Goal: Task Accomplishment & Management: Use online tool/utility

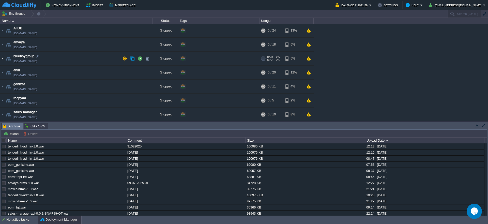
click at [3, 59] on img at bounding box center [2, 59] width 4 height 14
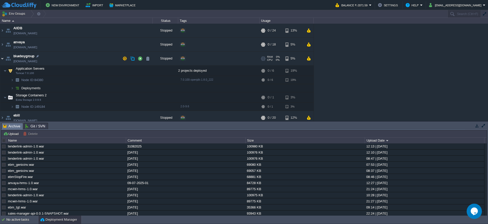
click at [3, 59] on img at bounding box center [2, 59] width 4 height 14
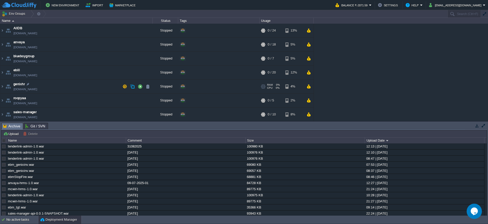
scroll to position [31, 0]
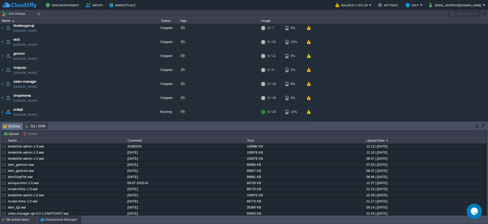
click at [24, 220] on div "No active tasks" at bounding box center [22, 220] width 32 height 8
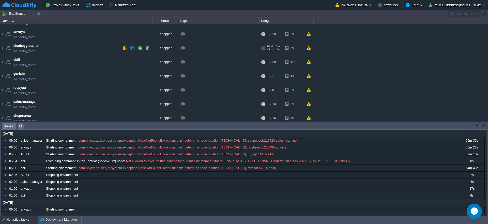
scroll to position [0, 0]
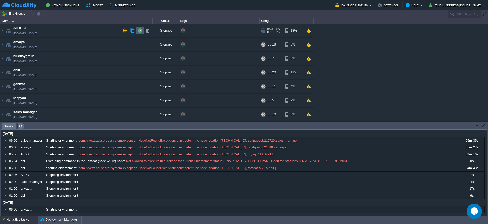
click at [138, 31] on td at bounding box center [140, 31] width 8 height 8
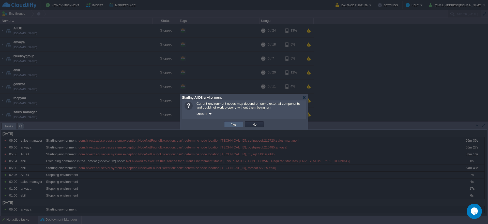
click at [234, 127] on td "Yes" at bounding box center [233, 124] width 19 height 6
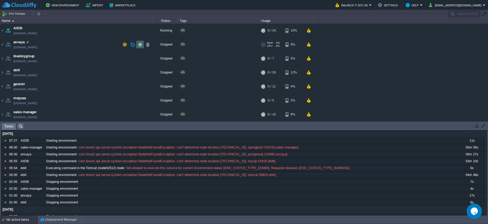
click at [141, 47] on td at bounding box center [140, 45] width 8 height 8
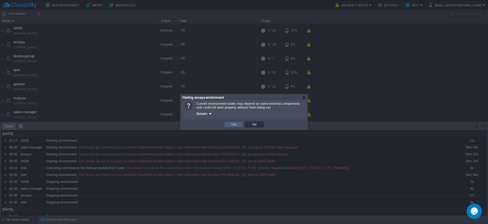
click at [235, 125] on button "Yes" at bounding box center [234, 124] width 9 height 5
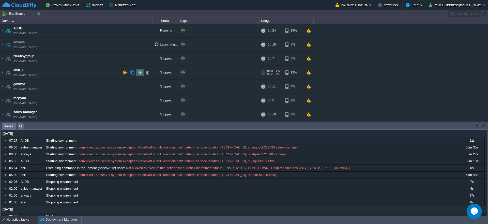
click at [140, 75] on td at bounding box center [140, 73] width 8 height 8
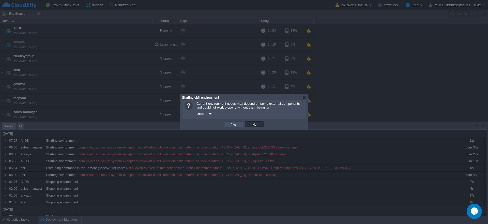
click at [230, 123] on button "Yes" at bounding box center [234, 124] width 9 height 5
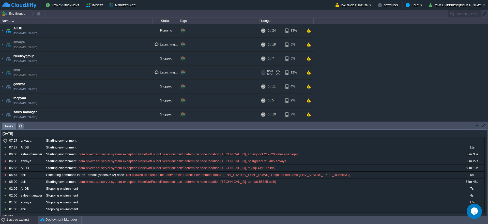
scroll to position [31, 0]
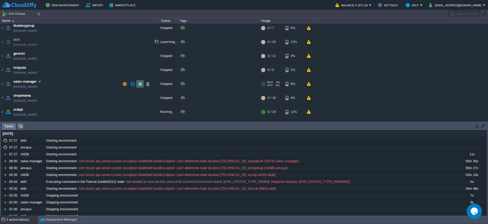
click at [141, 85] on button "button" at bounding box center [140, 84] width 5 height 5
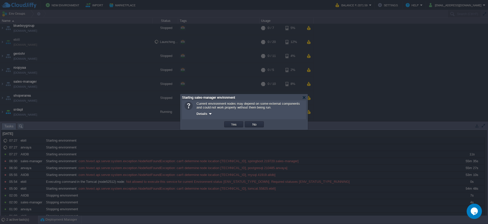
click at [237, 123] on button "Yes" at bounding box center [234, 124] width 9 height 5
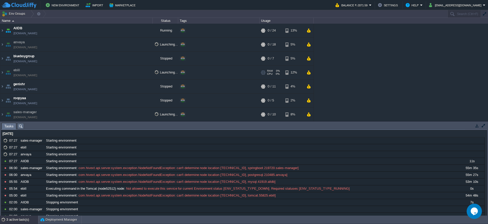
scroll to position [56, 0]
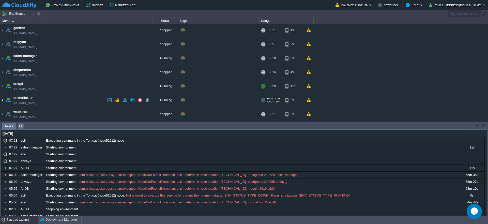
click at [3, 102] on img at bounding box center [2, 100] width 4 height 14
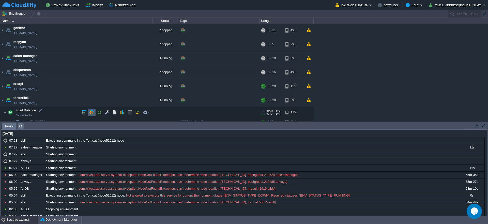
click at [93, 114] on button "button" at bounding box center [91, 112] width 5 height 5
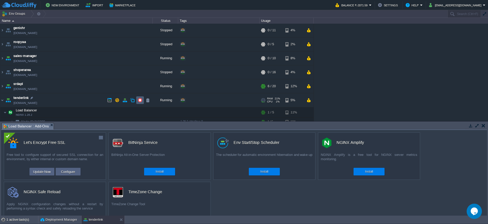
click at [138, 101] on td at bounding box center [140, 100] width 8 height 8
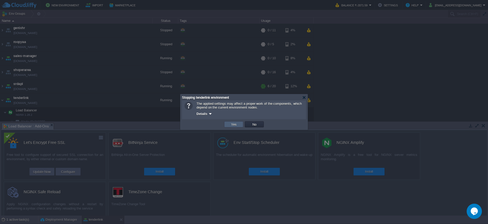
click at [229, 125] on td "Yes" at bounding box center [233, 124] width 19 height 6
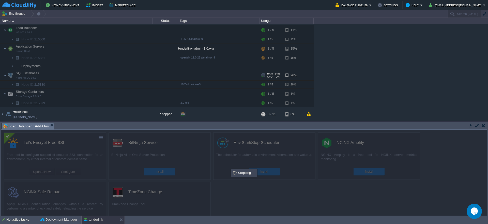
scroll to position [78, 0]
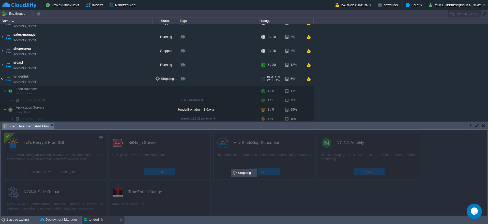
click at [3, 79] on img at bounding box center [2, 79] width 4 height 14
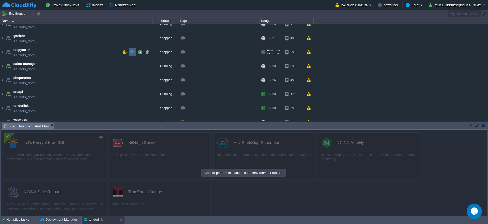
scroll to position [56, 0]
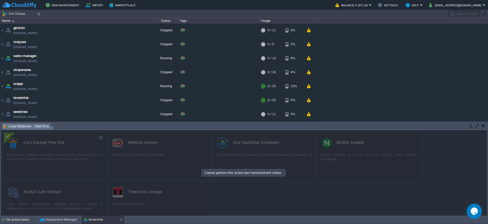
click at [482, 127] on button "button" at bounding box center [484, 125] width 4 height 5
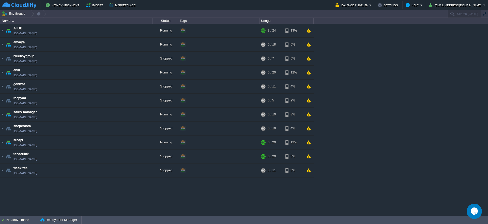
scroll to position [0, 0]
